Goal: Task Accomplishment & Management: Use online tool/utility

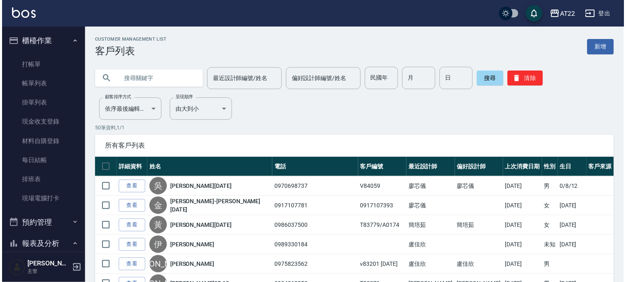
scroll to position [563, 0]
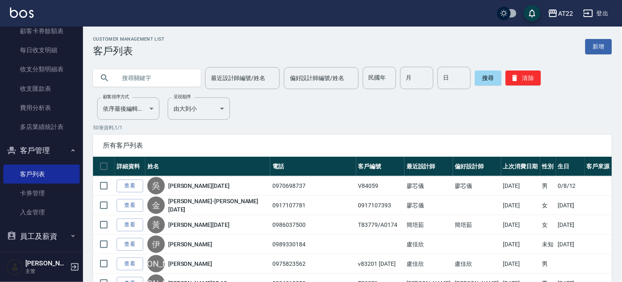
click at [177, 77] on input "text" at bounding box center [155, 78] width 78 height 22
type input "0988258205"
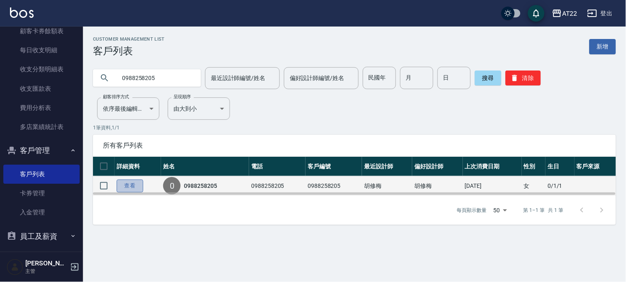
click at [125, 183] on link "查看" at bounding box center [130, 186] width 27 height 13
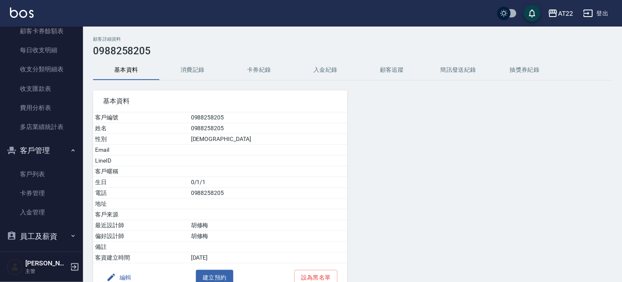
click at [179, 69] on button "消費記錄" at bounding box center [193, 70] width 66 height 20
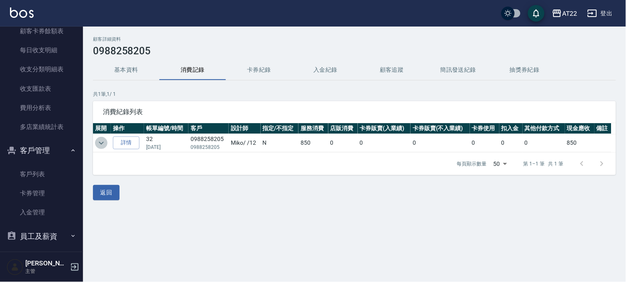
click at [98, 139] on icon "expand row" at bounding box center [101, 143] width 10 height 10
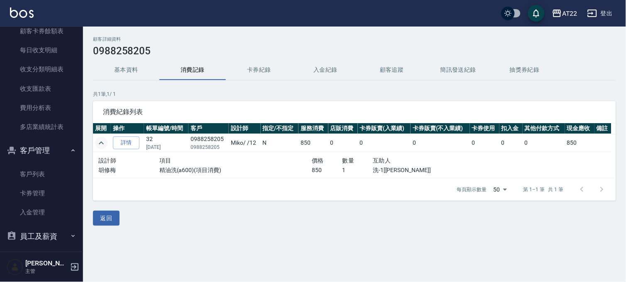
drag, startPoint x: 59, startPoint y: 173, endPoint x: 81, endPoint y: 130, distance: 47.7
click at [59, 173] on link "客戶列表" at bounding box center [41, 174] width 76 height 19
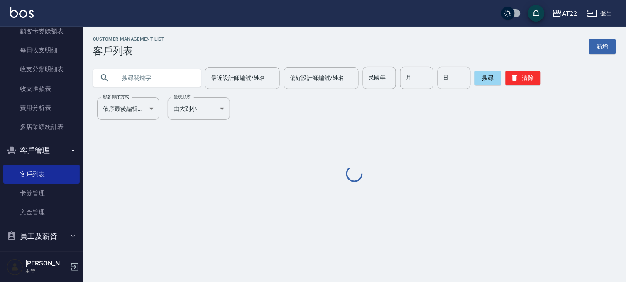
click at [118, 78] on input "text" at bounding box center [155, 78] width 78 height 22
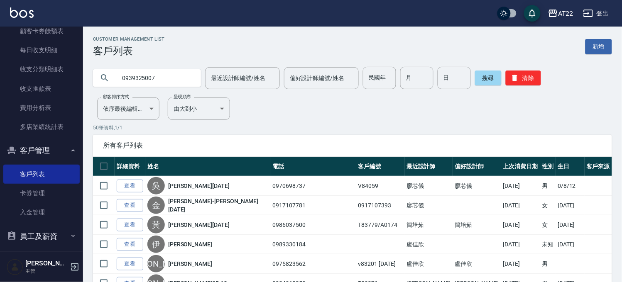
type input "0939325007"
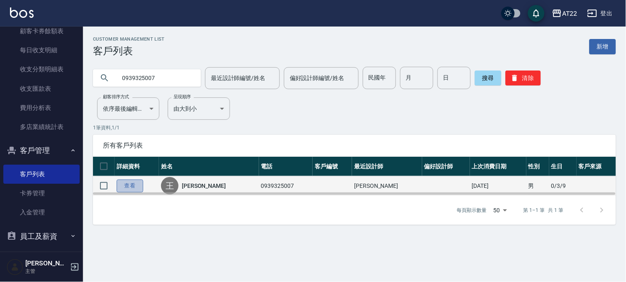
click at [121, 184] on link "查看" at bounding box center [130, 186] width 27 height 13
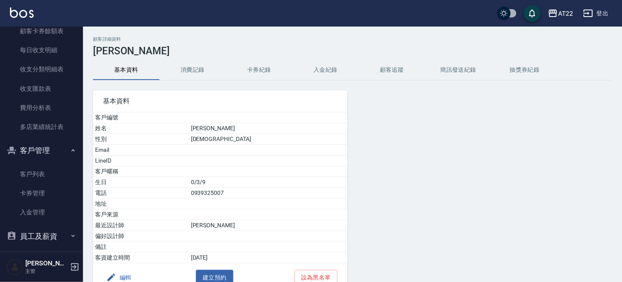
click at [194, 72] on button "消費記錄" at bounding box center [193, 70] width 66 height 20
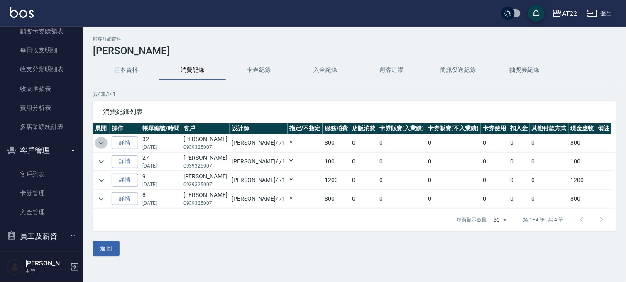
click at [101, 143] on icon "expand row" at bounding box center [101, 143] width 5 height 3
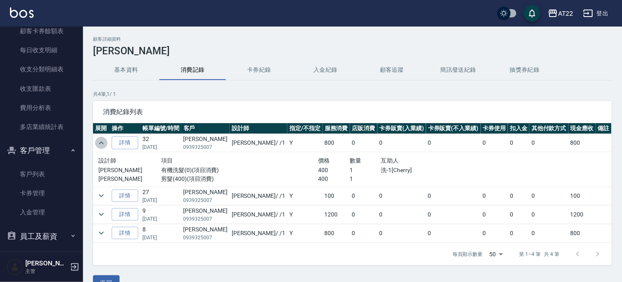
click at [101, 143] on icon "expand row" at bounding box center [101, 143] width 10 height 10
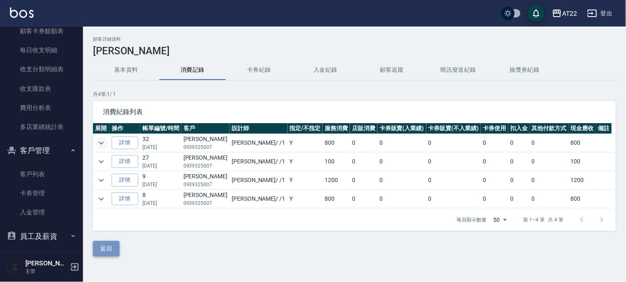
click at [116, 243] on button "返回" at bounding box center [106, 248] width 27 height 15
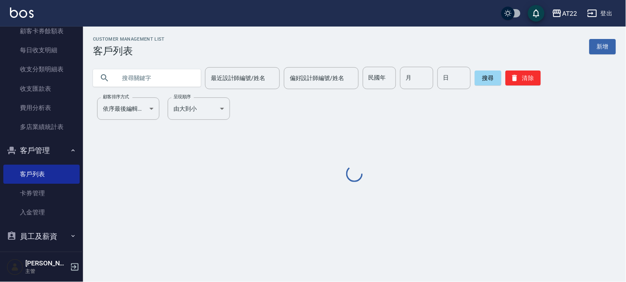
click at [152, 74] on input "text" at bounding box center [155, 78] width 78 height 22
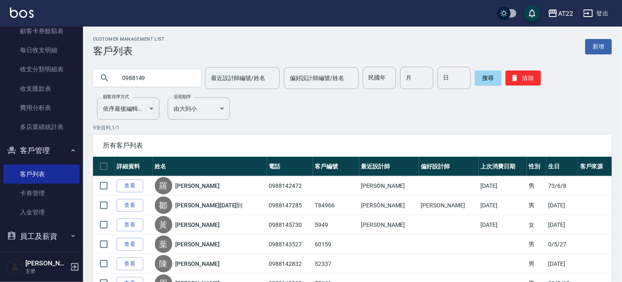
type input "0988149"
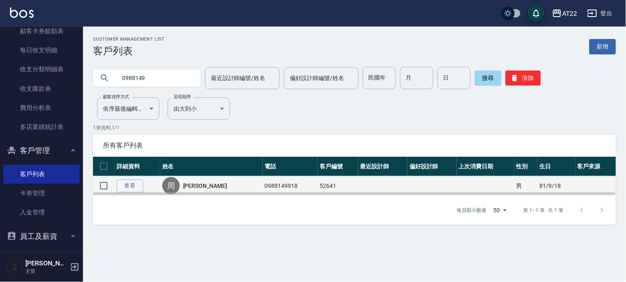
click at [200, 188] on link "周捷夫" at bounding box center [205, 186] width 44 height 8
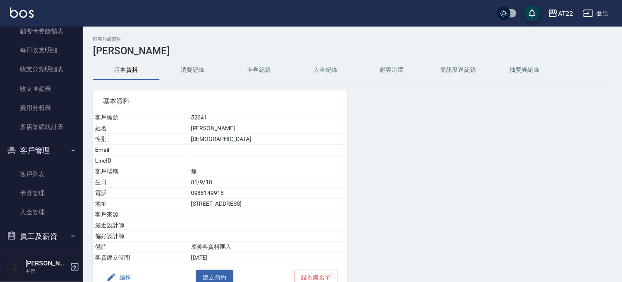
click at [193, 85] on div "基本資料 客戶編號 52641 姓名 周捷夫 性別 MALE Email LineID 客戶暱稱 無 生日 81/9/18 電話 0988149918 地址 …" at bounding box center [215, 187] width 265 height 212
click at [190, 55] on h3 "周捷夫" at bounding box center [352, 51] width 519 height 12
click at [188, 63] on button "消費記錄" at bounding box center [193, 70] width 66 height 20
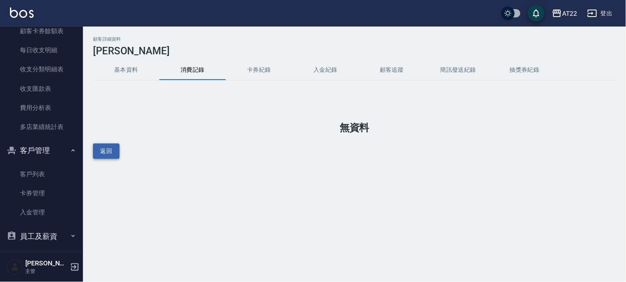
click at [116, 148] on button "返回" at bounding box center [106, 151] width 27 height 15
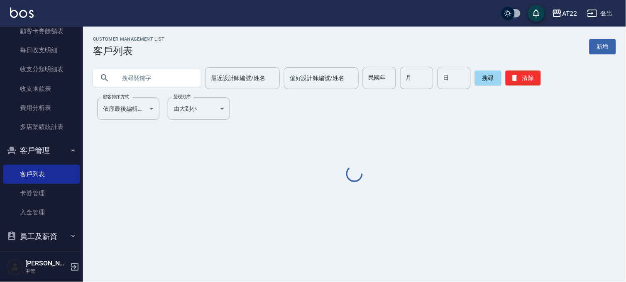
click at [156, 76] on input "text" at bounding box center [155, 78] width 78 height 22
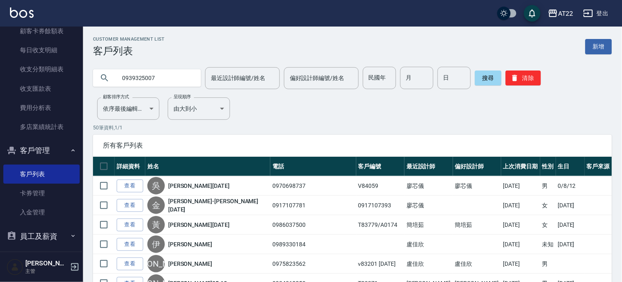
type input "0939325007"
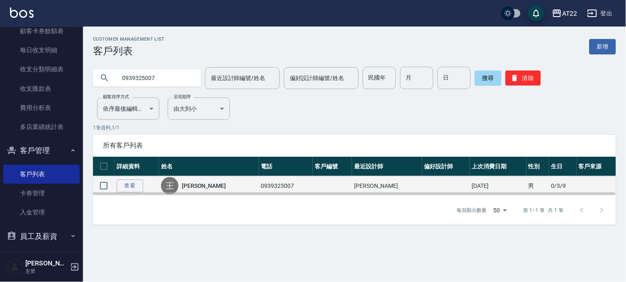
click at [191, 185] on link "王鈺元" at bounding box center [204, 186] width 44 height 8
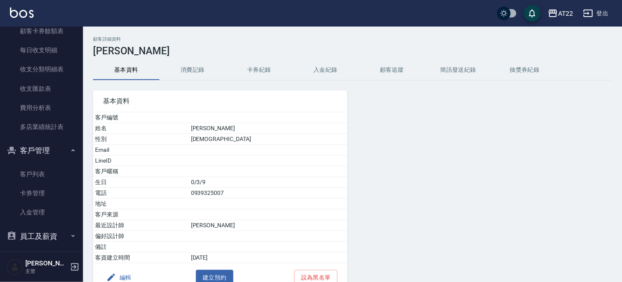
click at [186, 69] on button "消費記錄" at bounding box center [193, 70] width 66 height 20
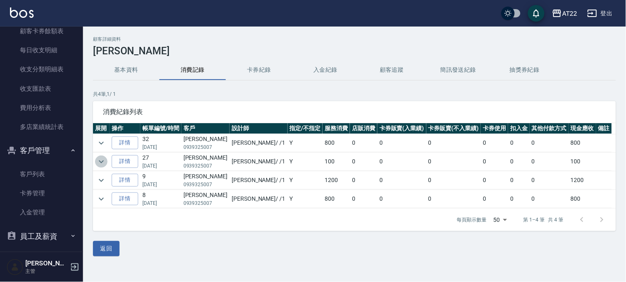
click at [100, 162] on icon "expand row" at bounding box center [101, 161] width 5 height 3
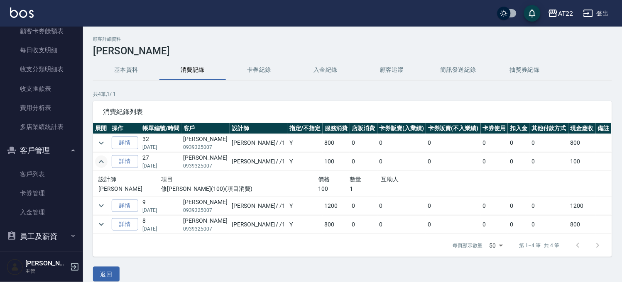
click at [100, 162] on icon "expand row" at bounding box center [101, 161] width 5 height 3
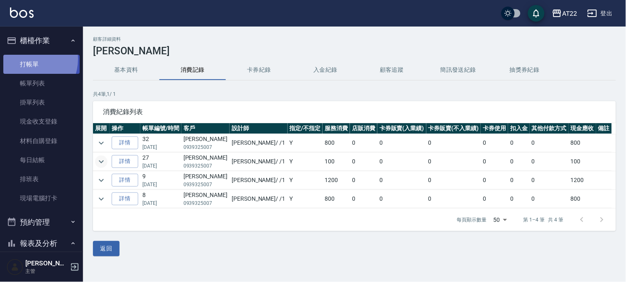
click at [27, 59] on link "打帳單" at bounding box center [41, 64] width 76 height 19
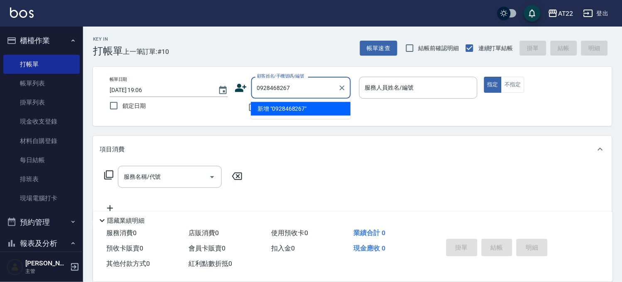
click at [305, 110] on li "新增 "0928468267"" at bounding box center [301, 109] width 100 height 14
type input "0928468267"
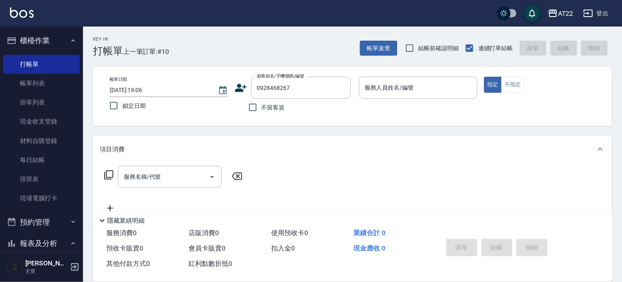
click at [242, 88] on icon at bounding box center [241, 88] width 12 height 12
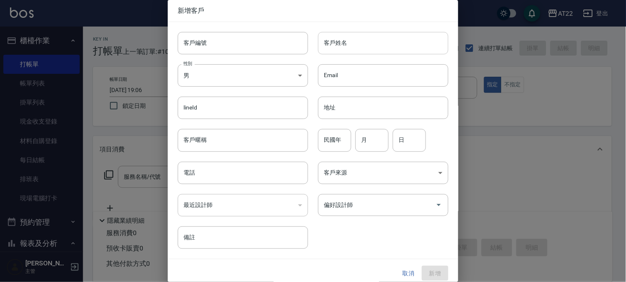
type input "0928468267"
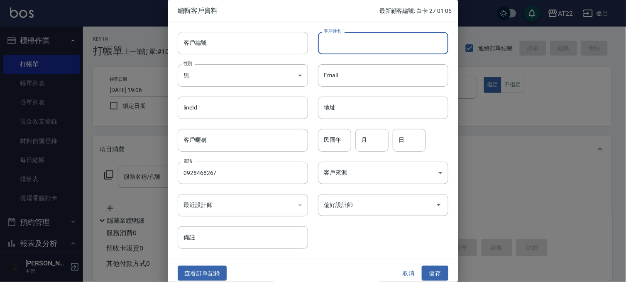
click at [334, 39] on input "客戶姓名" at bounding box center [383, 43] width 130 height 22
type input "簡惠美"
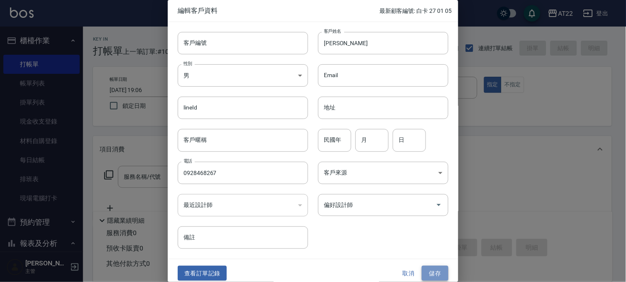
click at [428, 272] on button "儲存" at bounding box center [435, 273] width 27 height 15
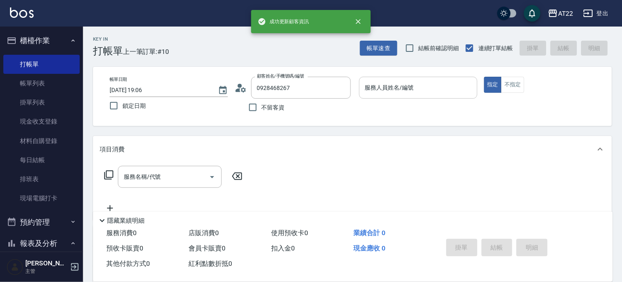
click at [425, 90] on input "服務人員姓名/編號" at bounding box center [418, 88] width 111 height 15
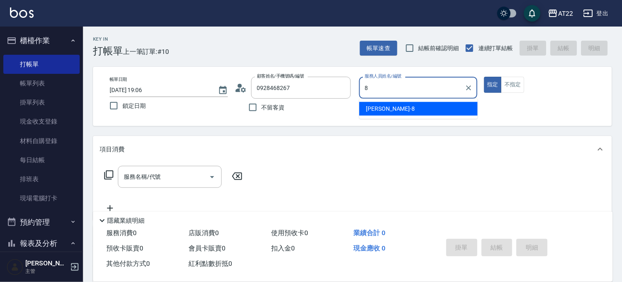
type input "Zoe-8"
type button "true"
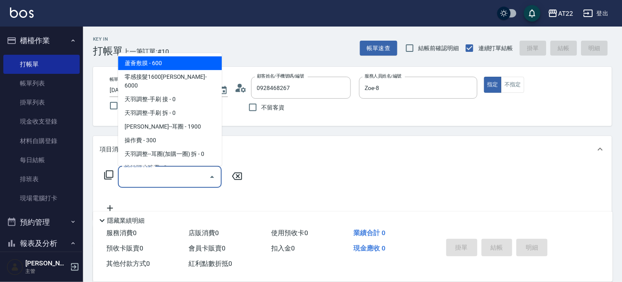
click at [157, 181] on input "服務名稱/代號" at bounding box center [164, 177] width 84 height 15
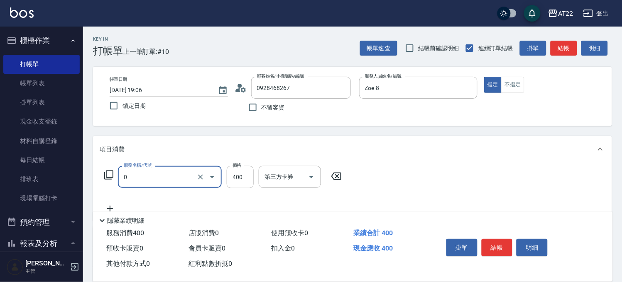
type input "有機洗髮(0)"
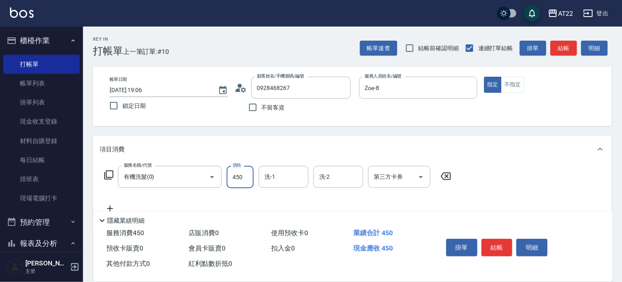
type input "450"
click at [105, 206] on icon at bounding box center [110, 209] width 21 height 10
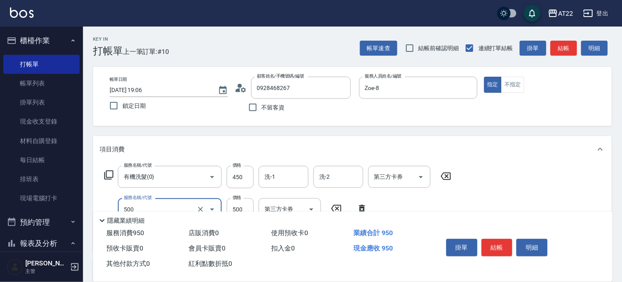
type input "剪髮(500)"
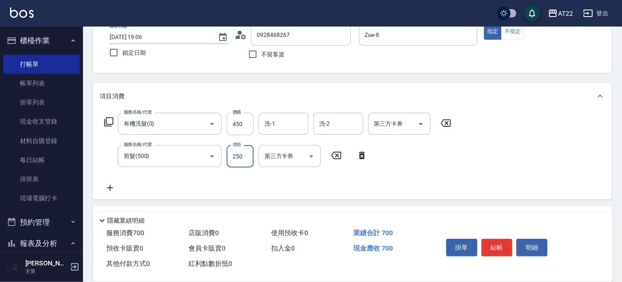
scroll to position [92, 0]
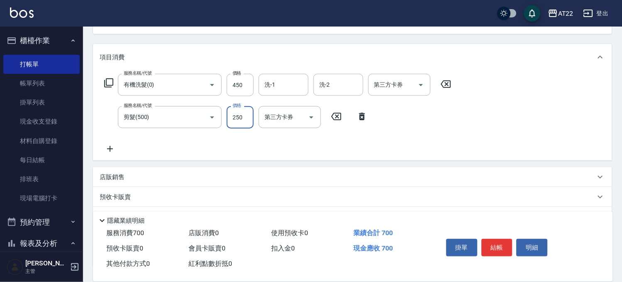
type input "250"
click at [113, 149] on icon at bounding box center [110, 149] width 21 height 10
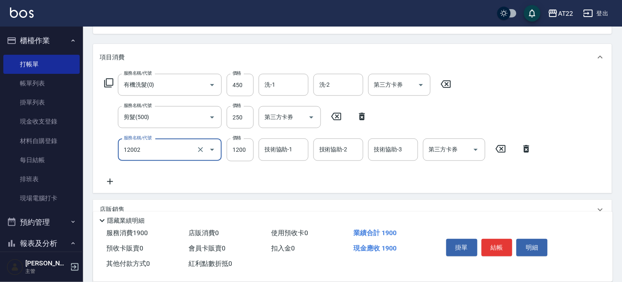
type input "染髮S(12002)"
type input "1500"
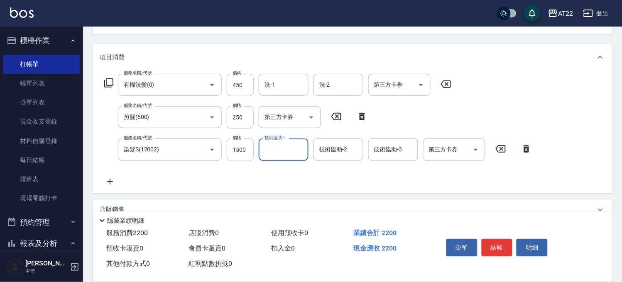
click at [111, 179] on icon at bounding box center [110, 182] width 21 height 10
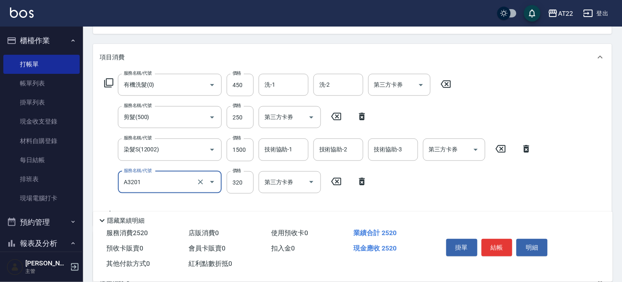
type input "頭皮隔離液(A3201)"
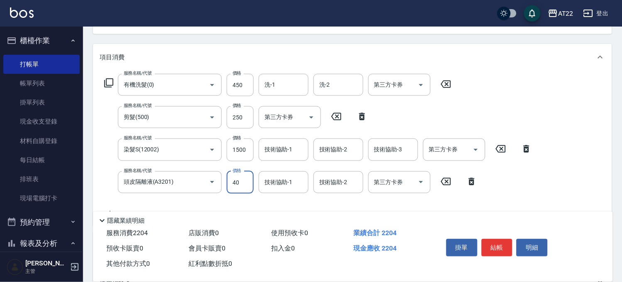
type input "400"
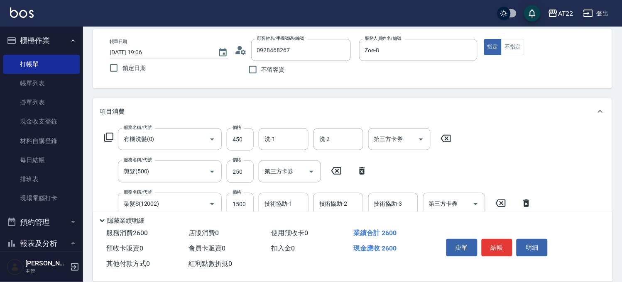
scroll to position [0, 0]
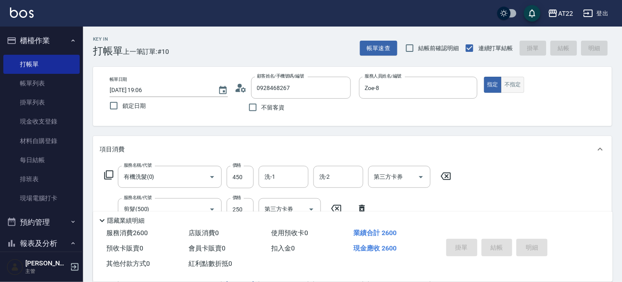
type input "2025/09/08 19:07"
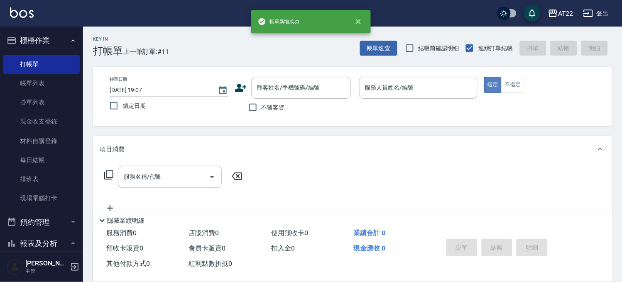
click at [501, 86] on button "指定" at bounding box center [493, 85] width 18 height 16
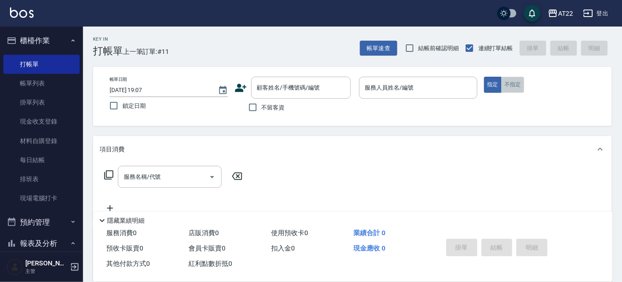
click at [524, 86] on button "不指定" at bounding box center [512, 85] width 23 height 16
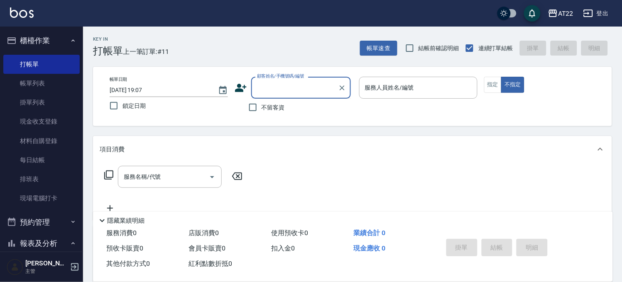
click at [281, 81] on div "顧客姓名/手機號碼/編號 顧客姓名/手機號碼/編號" at bounding box center [301, 88] width 100 height 22
click at [304, 108] on li "0988258205/0988258205/0988258205" at bounding box center [301, 109] width 100 height 14
type input "0988258205/0988258205/0988258205"
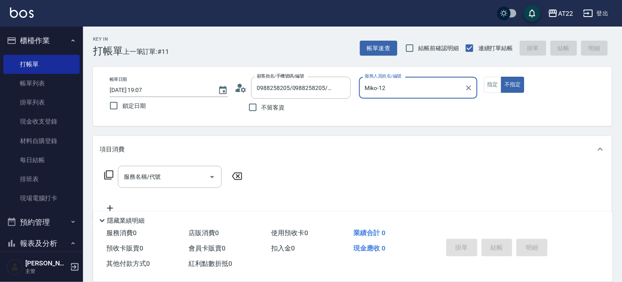
click at [397, 91] on input "Miko-12" at bounding box center [412, 88] width 98 height 15
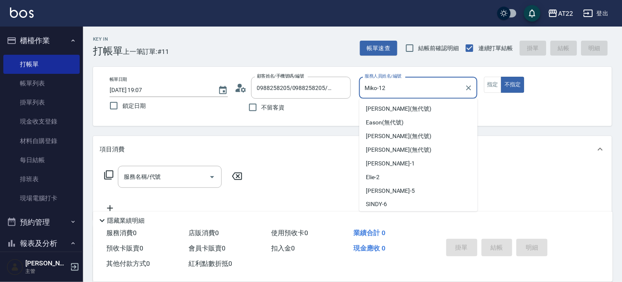
scroll to position [55, 0]
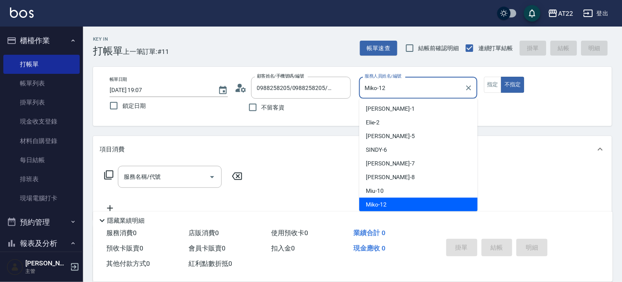
click at [397, 91] on input "Miko-12" at bounding box center [412, 88] width 98 height 15
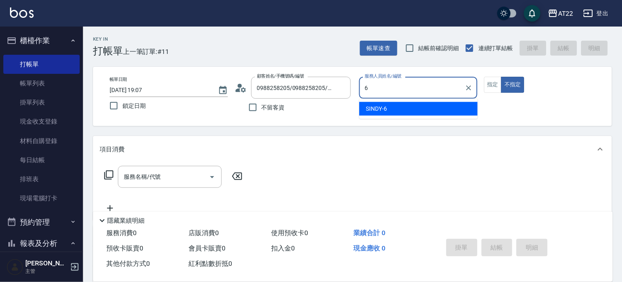
scroll to position [0, 0]
type input "SINDY-6"
type button "false"
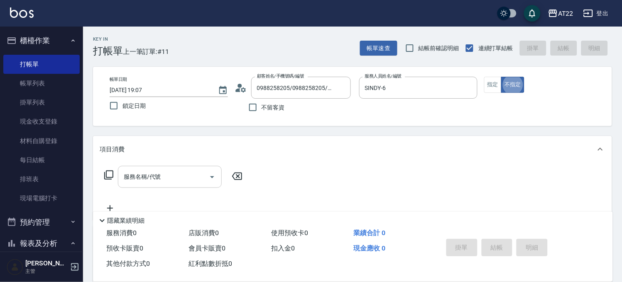
click at [165, 184] on input "服務名稱/代號" at bounding box center [164, 177] width 84 height 15
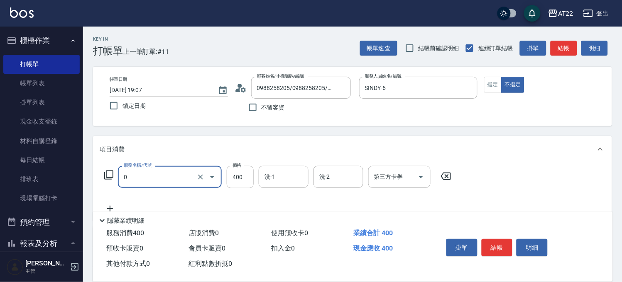
type input "有機洗髮(0)"
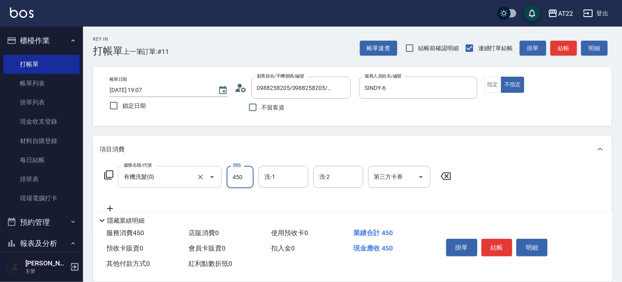
type input "450"
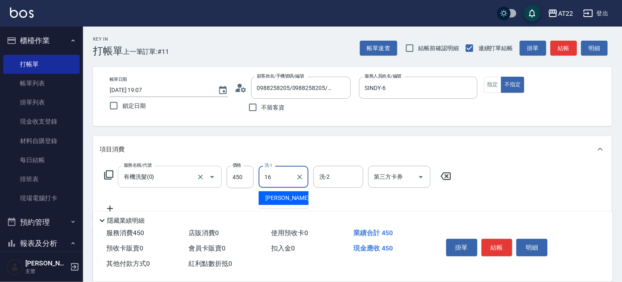
type input "Joe-16"
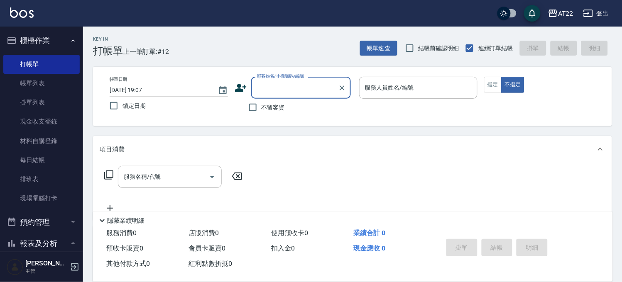
click at [239, 88] on icon at bounding box center [241, 88] width 12 height 8
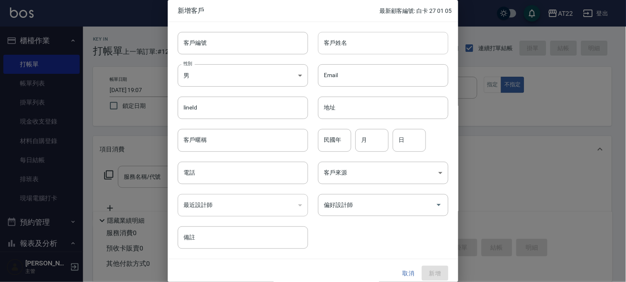
click at [370, 44] on input "客戶姓名" at bounding box center [383, 43] width 130 height 22
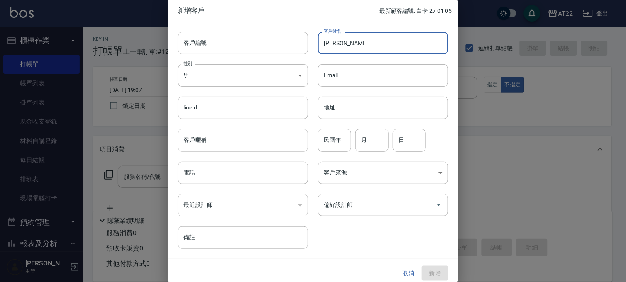
type input "宋忻蓓"
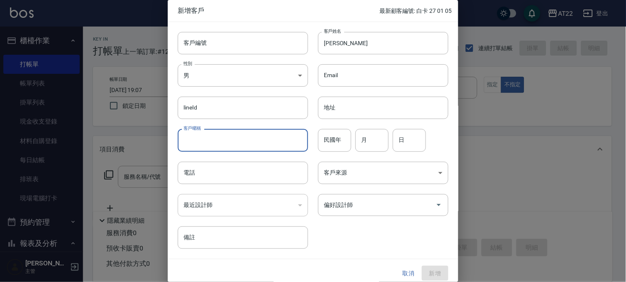
click at [255, 145] on input "客戶暱稱" at bounding box center [243, 140] width 130 height 22
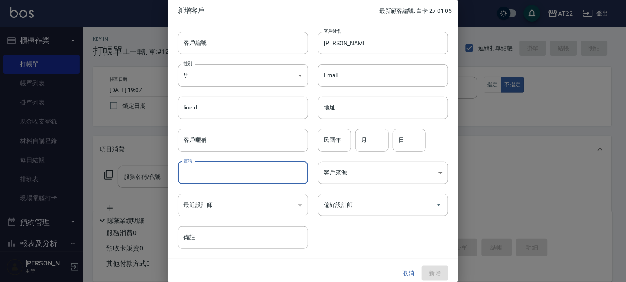
click at [186, 171] on input "電話" at bounding box center [243, 173] width 130 height 22
type input "0900328345"
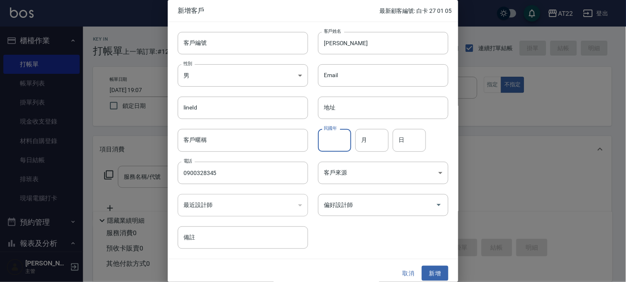
click at [344, 142] on input "民國年" at bounding box center [334, 140] width 33 height 22
type input "88"
type input "7"
type input "19"
click at [430, 269] on button "新增" at bounding box center [435, 273] width 27 height 15
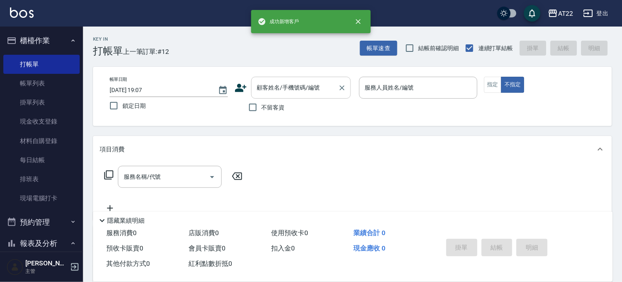
click at [273, 93] on input "顧客姓名/手機號碼/編號" at bounding box center [295, 88] width 80 height 15
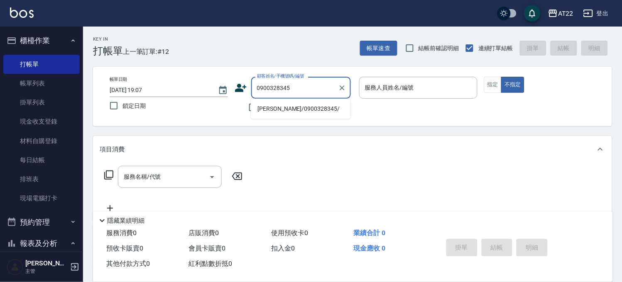
click at [306, 106] on li "宋忻蓓/0900328345/" at bounding box center [301, 109] width 100 height 14
type input "宋忻蓓/0900328345/"
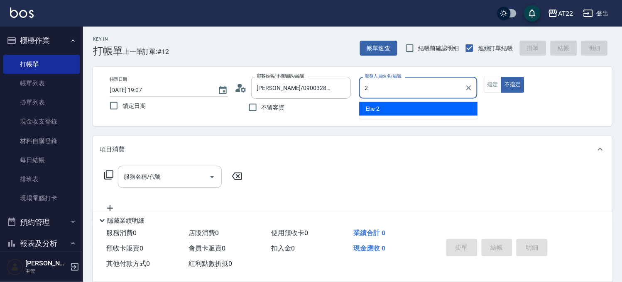
type input "Elie-2"
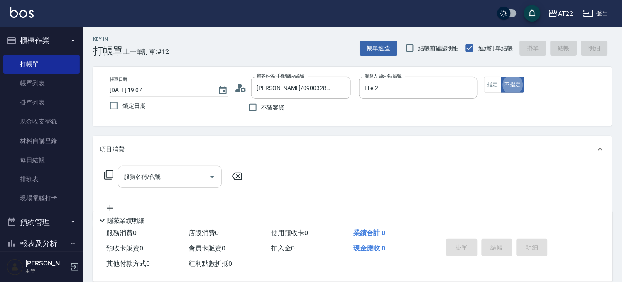
click at [191, 175] on input "服務名稱/代號" at bounding box center [164, 177] width 84 height 15
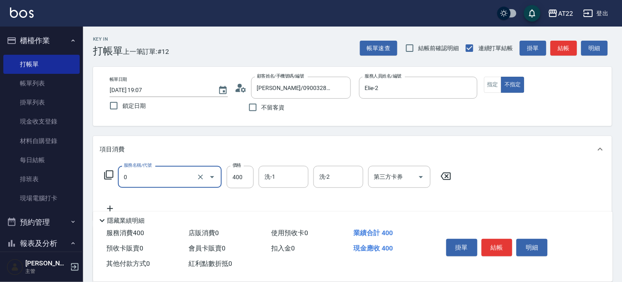
type input "有機洗髮(0)"
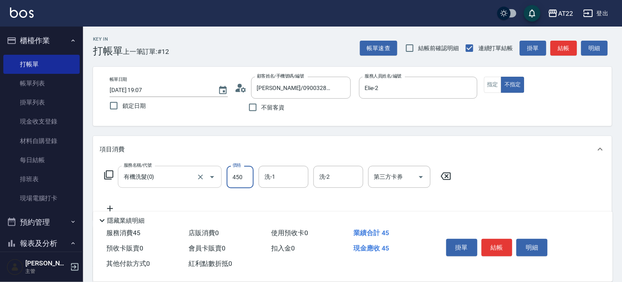
type input "450"
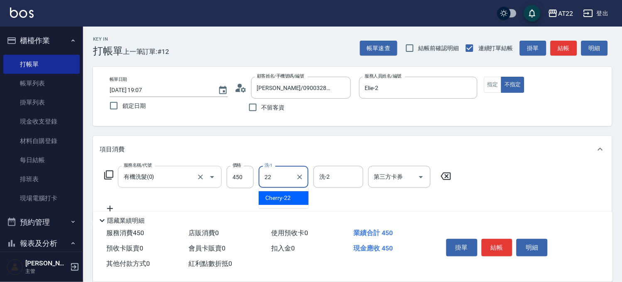
type input "Cherry-22"
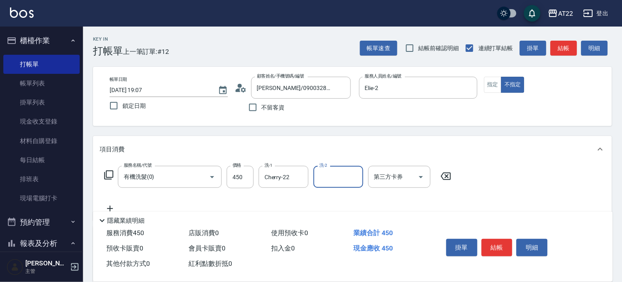
click at [107, 206] on icon at bounding box center [110, 209] width 21 height 10
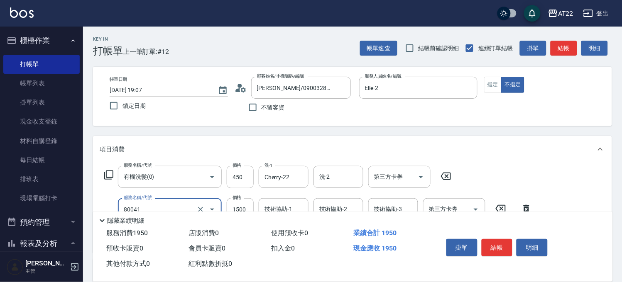
type input "毛囊淨化理療(80041)"
type input "1200"
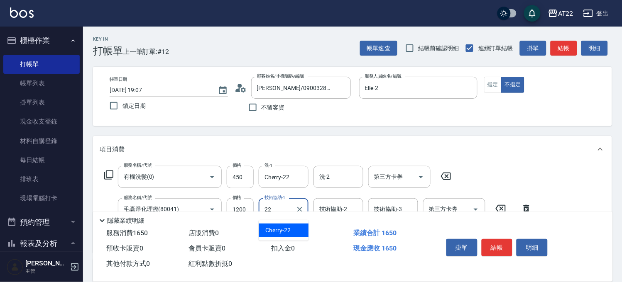
type input "Cherry-22"
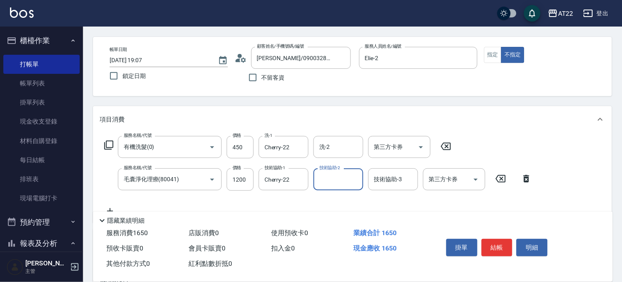
scroll to position [46, 0]
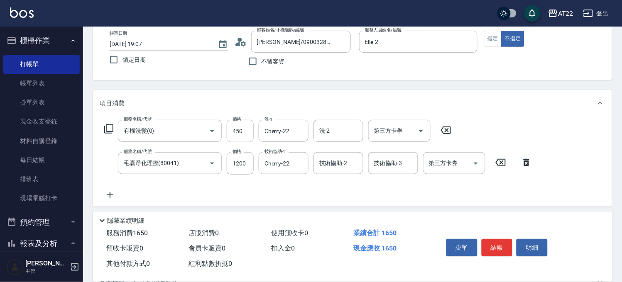
click at [110, 191] on icon at bounding box center [110, 195] width 21 height 10
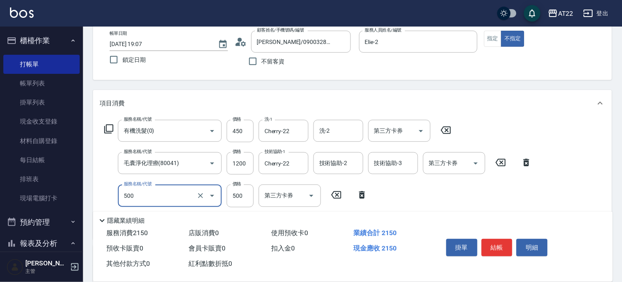
type input "剪髮(500)"
type input "200"
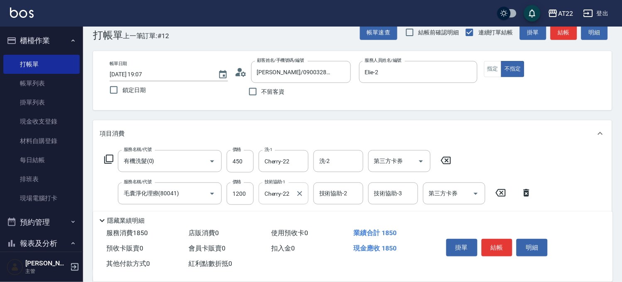
scroll to position [0, 0]
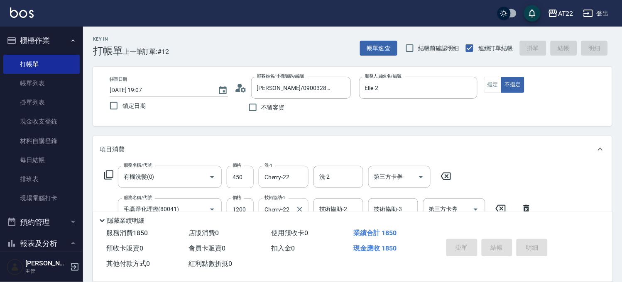
type input "2025/09/08 19:10"
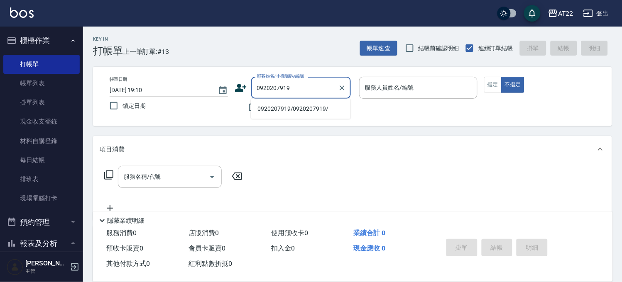
click at [322, 106] on li "0920207919/0920207919/" at bounding box center [301, 109] width 100 height 14
type input "0920207919/0920207919/"
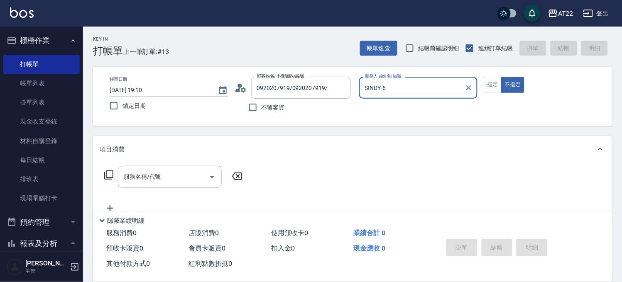
click at [393, 92] on input "SINDY-6" at bounding box center [412, 88] width 98 height 15
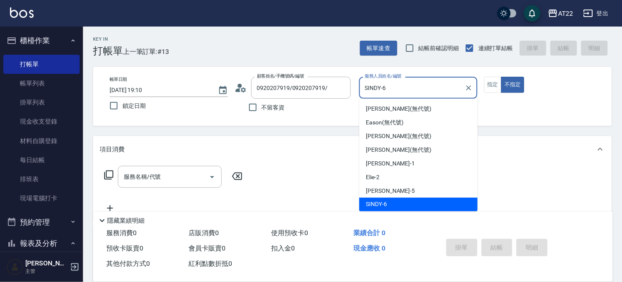
click at [393, 92] on input "SINDY-6" at bounding box center [412, 88] width 98 height 15
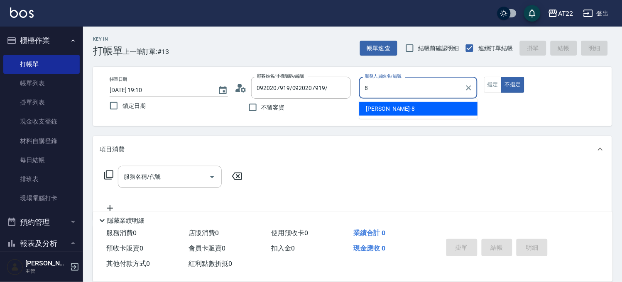
type input "Zoe-8"
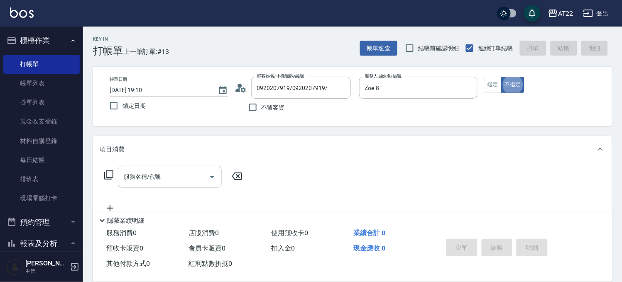
click at [150, 167] on div "服務名稱/代號" at bounding box center [170, 177] width 104 height 22
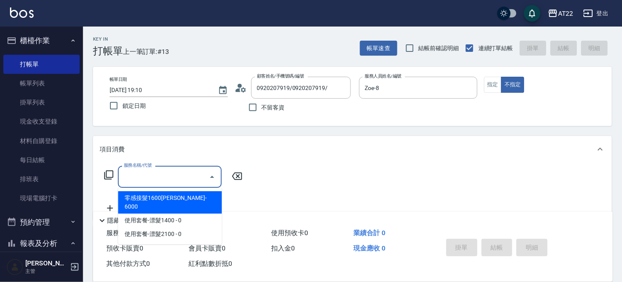
type input "1"
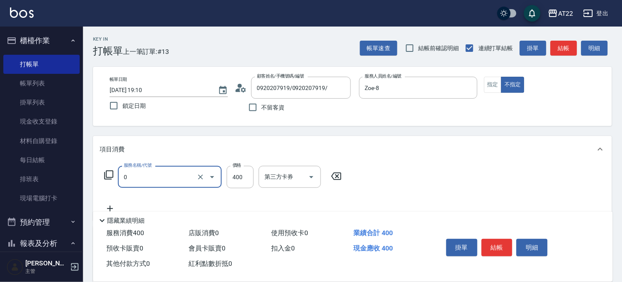
type input "有機洗髮(0)"
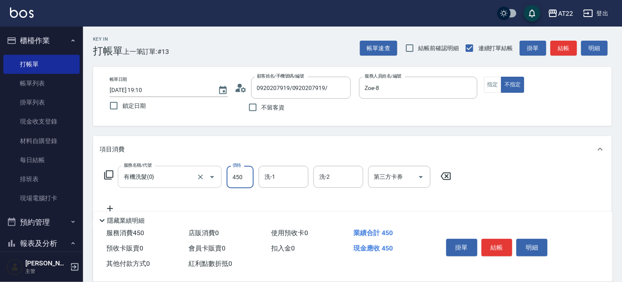
type input "450"
type input "1"
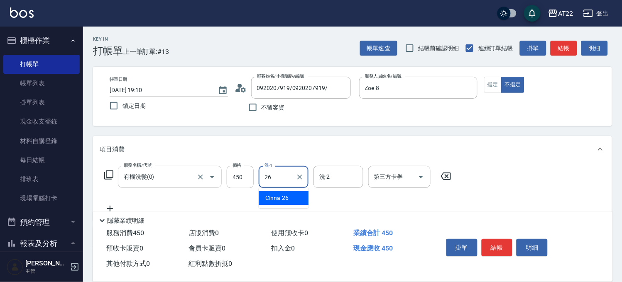
type input "Cinna-26"
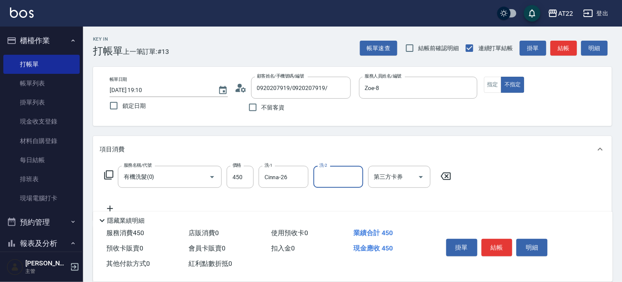
click at [113, 212] on div "隱藏業績明細" at bounding box center [353, 219] width 520 height 14
click at [111, 207] on icon at bounding box center [110, 209] width 21 height 10
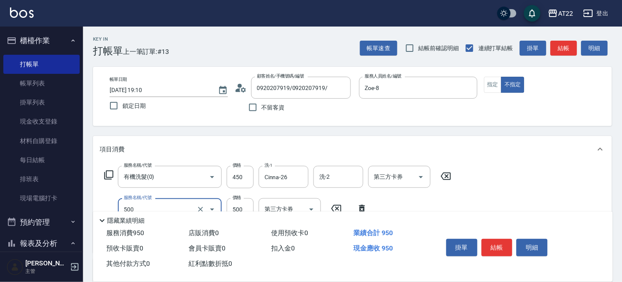
type input "剪髮(500)"
type input "200"
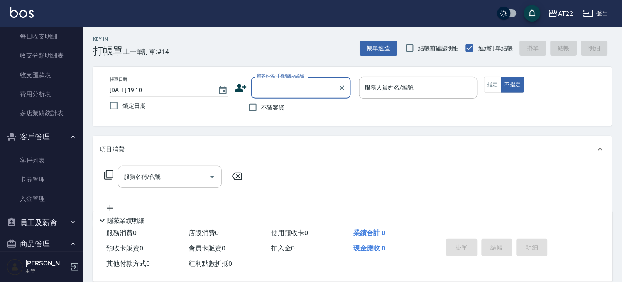
scroll to position [655, 0]
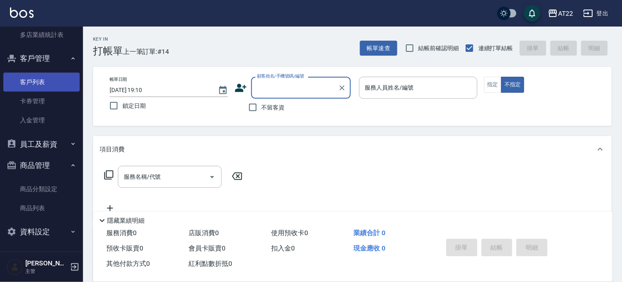
click at [37, 86] on link "客戶列表" at bounding box center [41, 82] width 76 height 19
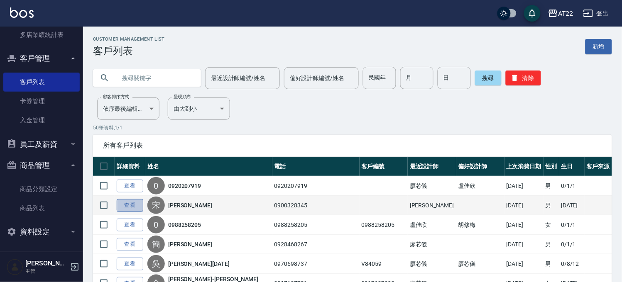
click at [138, 205] on link "查看" at bounding box center [130, 205] width 27 height 13
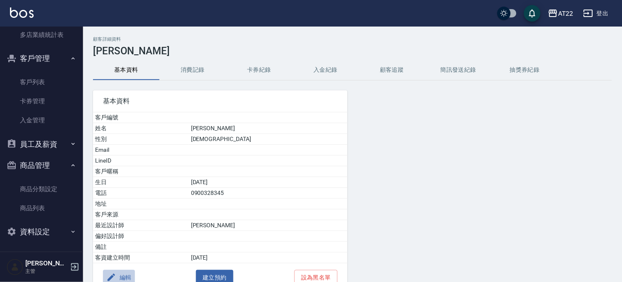
click at [123, 282] on button "編輯" at bounding box center [119, 277] width 32 height 15
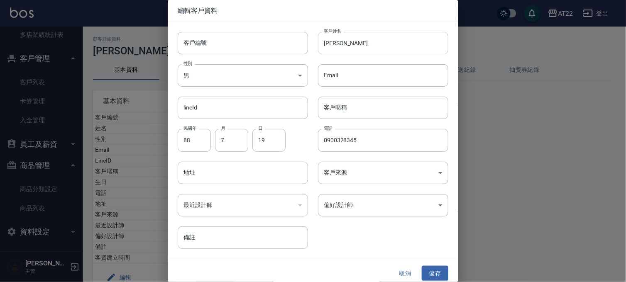
click at [351, 46] on input "宋忻蓓" at bounding box center [383, 43] width 130 height 22
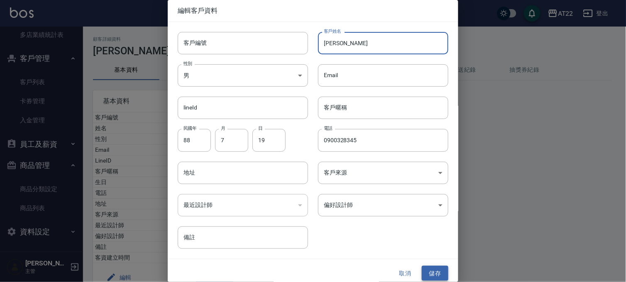
type input "宋訢蓓"
click at [438, 272] on button "儲存" at bounding box center [435, 273] width 27 height 15
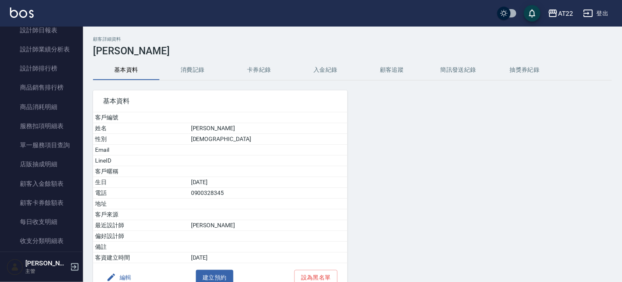
scroll to position [332, 0]
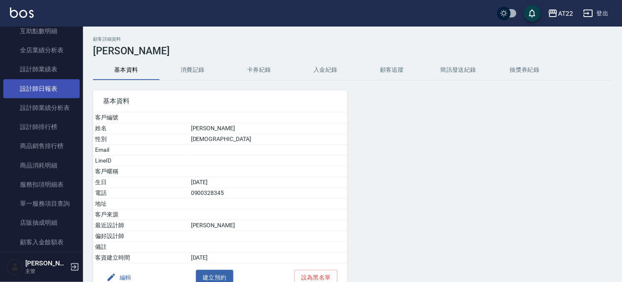
click at [53, 83] on link "設計師日報表" at bounding box center [41, 88] width 76 height 19
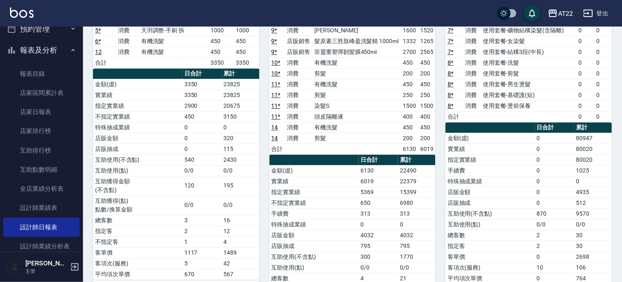
scroll to position [9, 0]
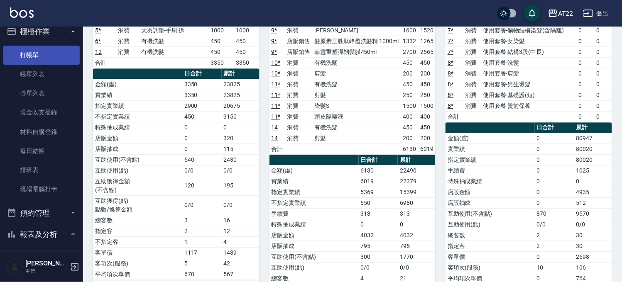
click at [40, 57] on link "打帳單" at bounding box center [41, 55] width 76 height 19
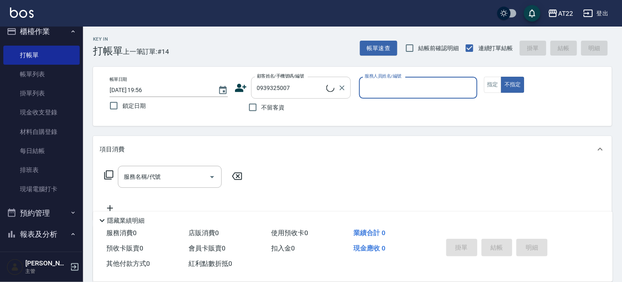
type input "王鈺元/0939325007/"
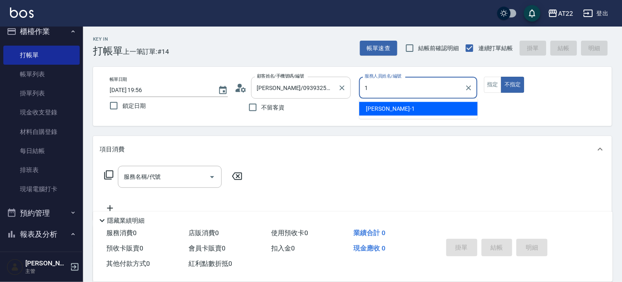
type input "孫一平-1"
type button "false"
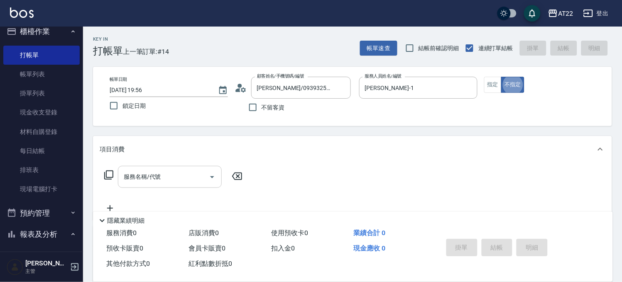
click at [184, 179] on input "服務名稱/代號" at bounding box center [164, 177] width 84 height 15
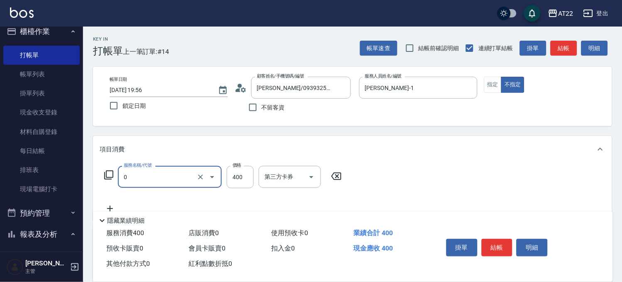
type input "有機洗髮(0)"
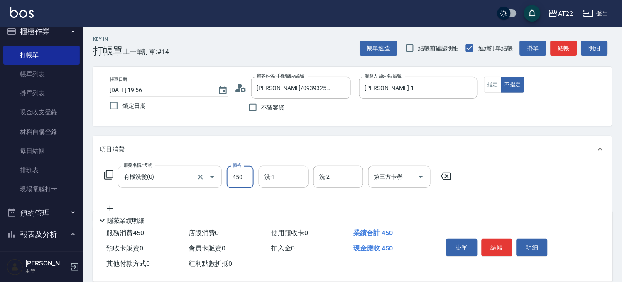
type input "450"
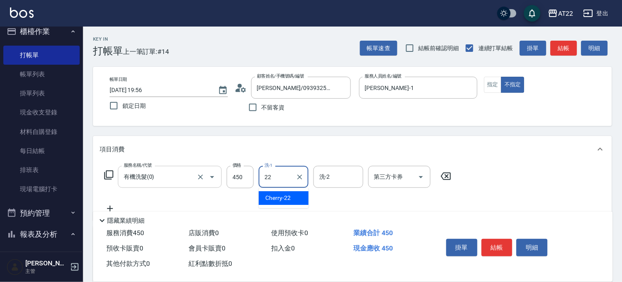
type input "Cherry-22"
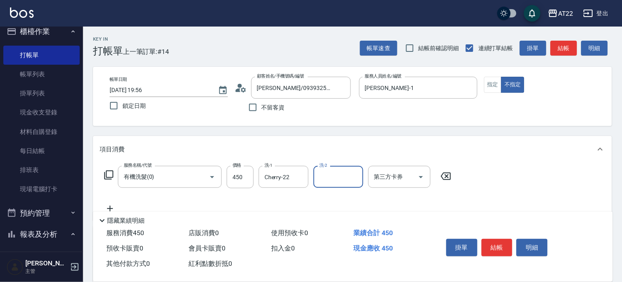
click at [108, 212] on div "隱藏業績明細" at bounding box center [353, 219] width 520 height 14
click at [108, 208] on icon at bounding box center [110, 209] width 21 height 10
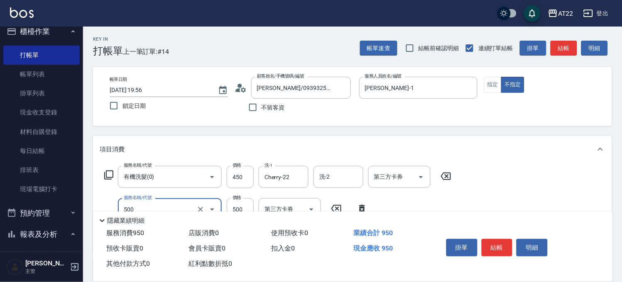
type input "剪髮(500)"
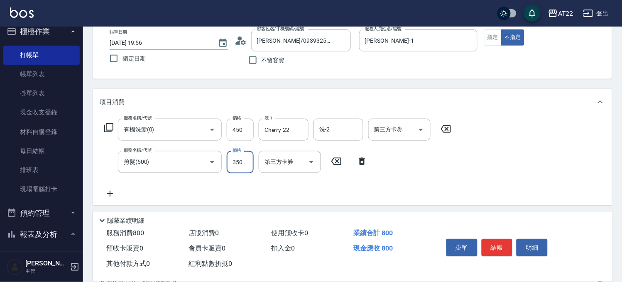
scroll to position [92, 0]
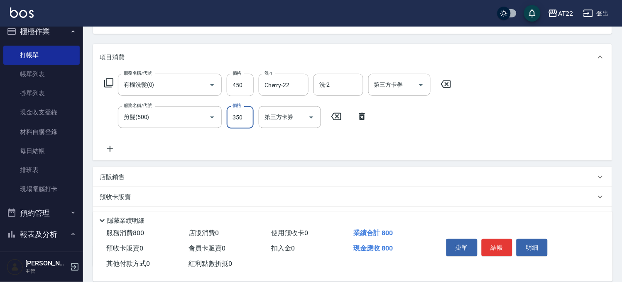
type input "350"
click at [115, 147] on icon at bounding box center [110, 149] width 21 height 10
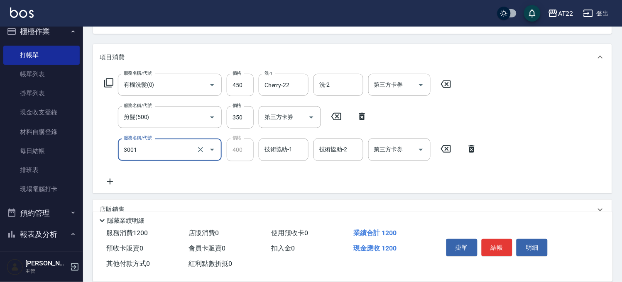
type input "2"
type input "側邊燙貼(3001)"
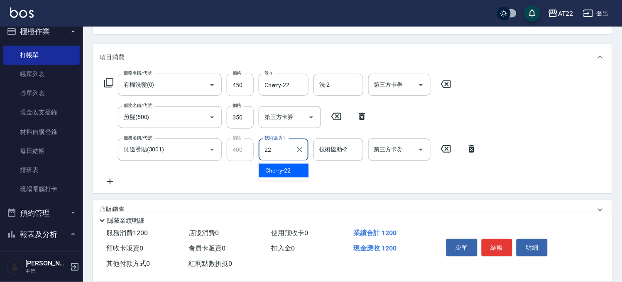
type input "Cherry-22"
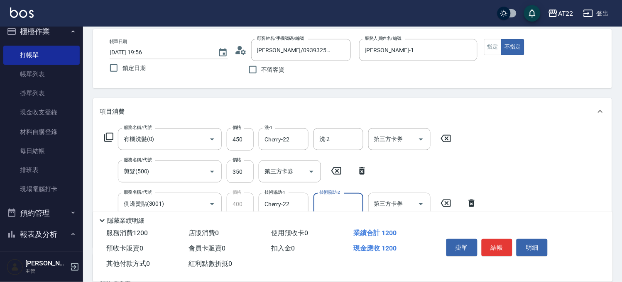
scroll to position [0, 0]
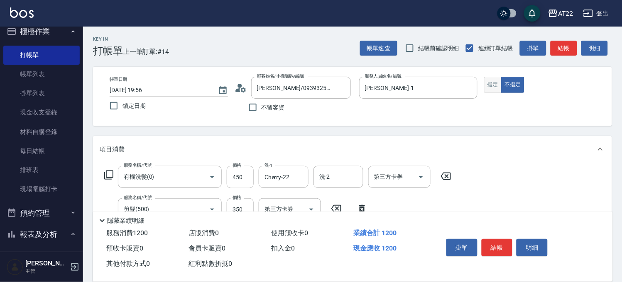
click at [489, 86] on button "指定" at bounding box center [493, 85] width 18 height 16
type button "true"
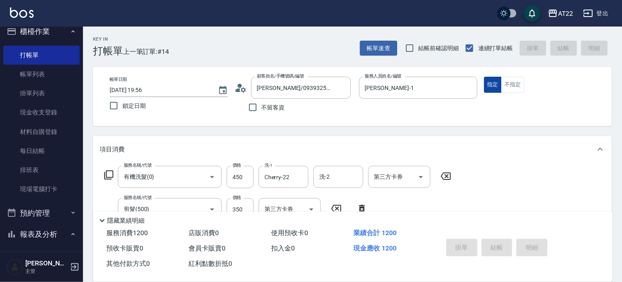
type input "2025/09/08 19:57"
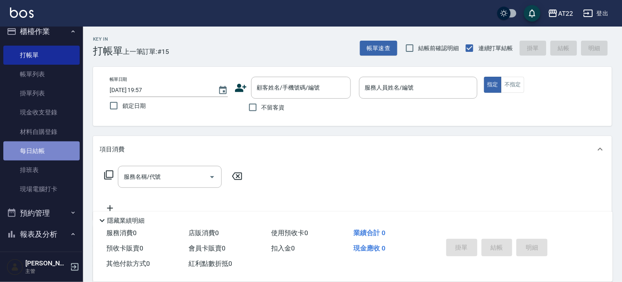
click at [55, 143] on link "每日結帳" at bounding box center [41, 151] width 76 height 19
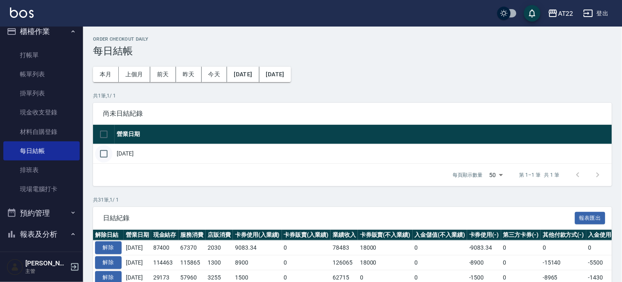
click at [106, 156] on input "checkbox" at bounding box center [103, 153] width 17 height 17
checkbox input "true"
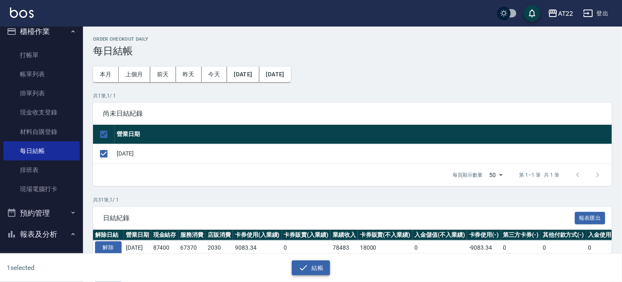
click at [307, 266] on icon "button" at bounding box center [303, 267] width 7 height 5
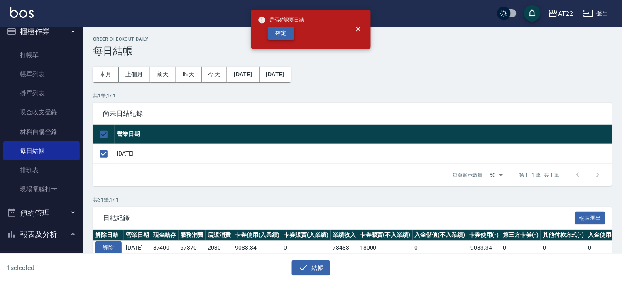
click at [285, 36] on button "確定" at bounding box center [281, 33] width 27 height 13
checkbox input "false"
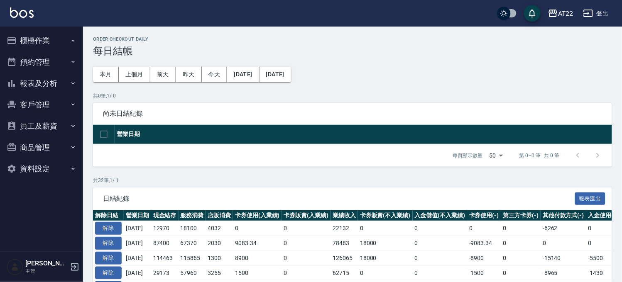
click at [44, 30] on button "櫃檯作業" at bounding box center [41, 41] width 76 height 22
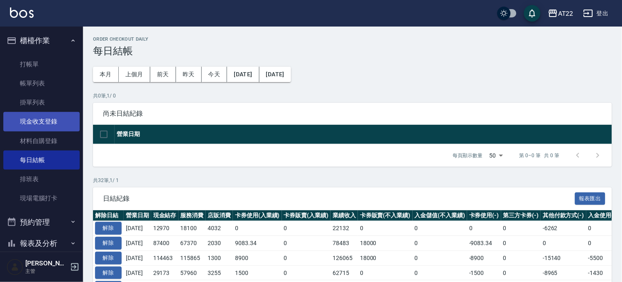
click at [51, 118] on link "現金收支登錄" at bounding box center [41, 121] width 76 height 19
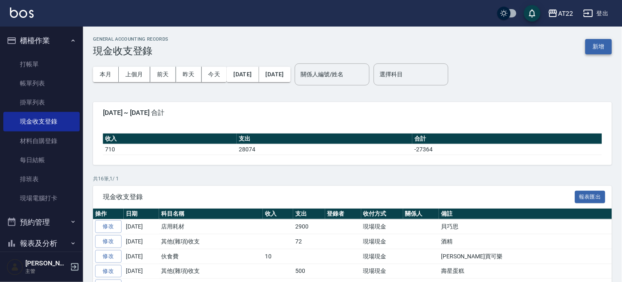
click at [594, 42] on button "新增" at bounding box center [599, 46] width 27 height 15
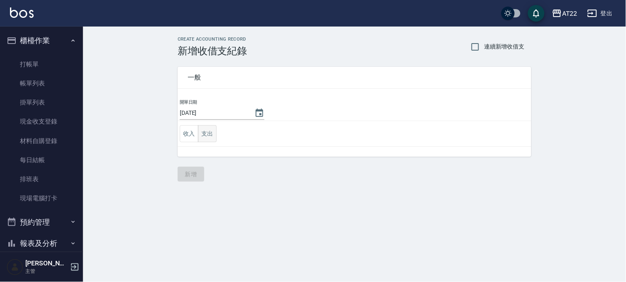
click at [200, 132] on button "支出" at bounding box center [207, 133] width 19 height 17
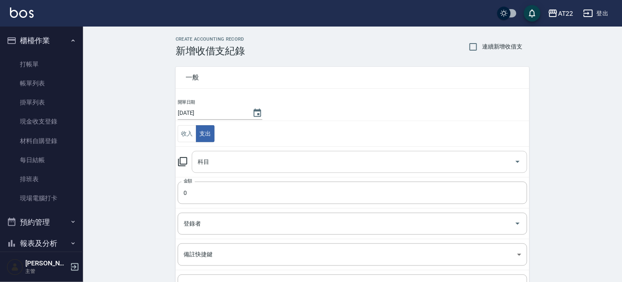
click at [244, 168] on input "科目" at bounding box center [354, 162] width 316 height 15
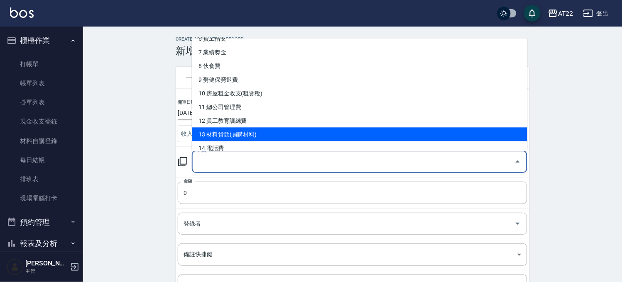
scroll to position [138, 0]
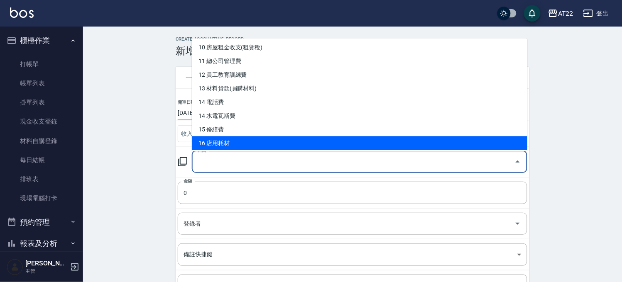
click at [229, 142] on li "16 店用耗材" at bounding box center [360, 143] width 336 height 14
type input "16 店用耗材"
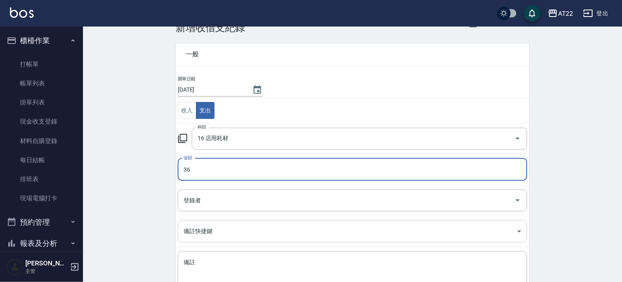
scroll to position [84, 0]
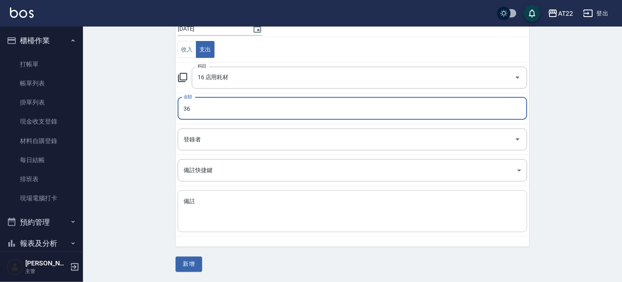
type input "36"
click at [213, 222] on textarea "備註" at bounding box center [353, 212] width 338 height 28
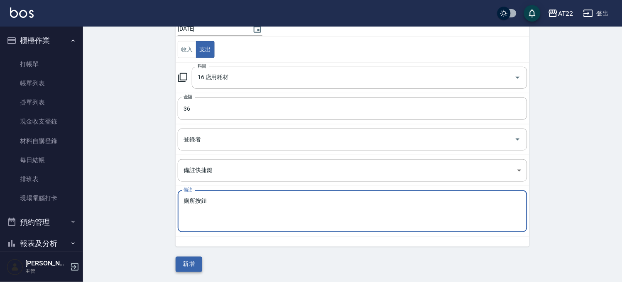
type textarea "廁所按鈕"
click at [192, 262] on button "新增" at bounding box center [189, 264] width 27 height 15
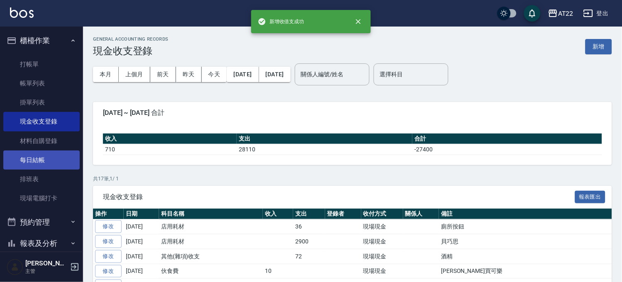
click at [58, 158] on link "每日結帳" at bounding box center [41, 160] width 76 height 19
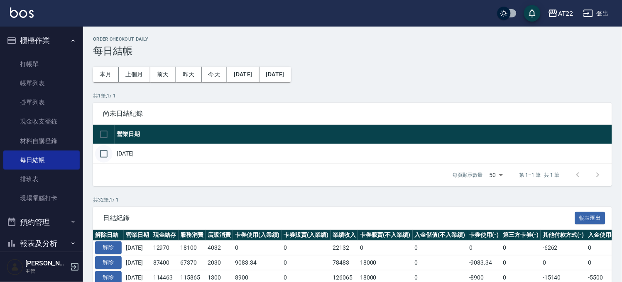
click at [104, 153] on input "checkbox" at bounding box center [103, 153] width 17 height 17
checkbox input "true"
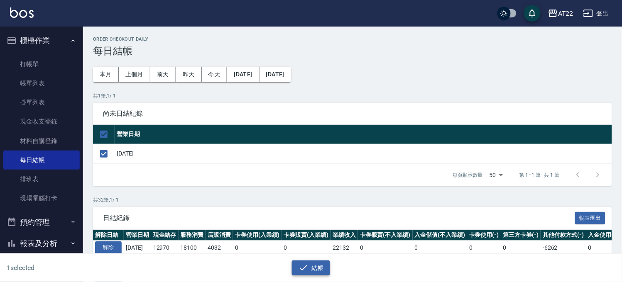
click at [323, 265] on button "結帳" at bounding box center [311, 268] width 39 height 15
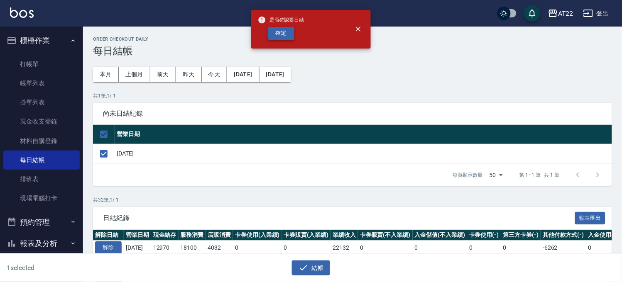
click at [272, 33] on button "確定" at bounding box center [281, 33] width 27 height 13
checkbox input "false"
